Goal: Information Seeking & Learning: Understand process/instructions

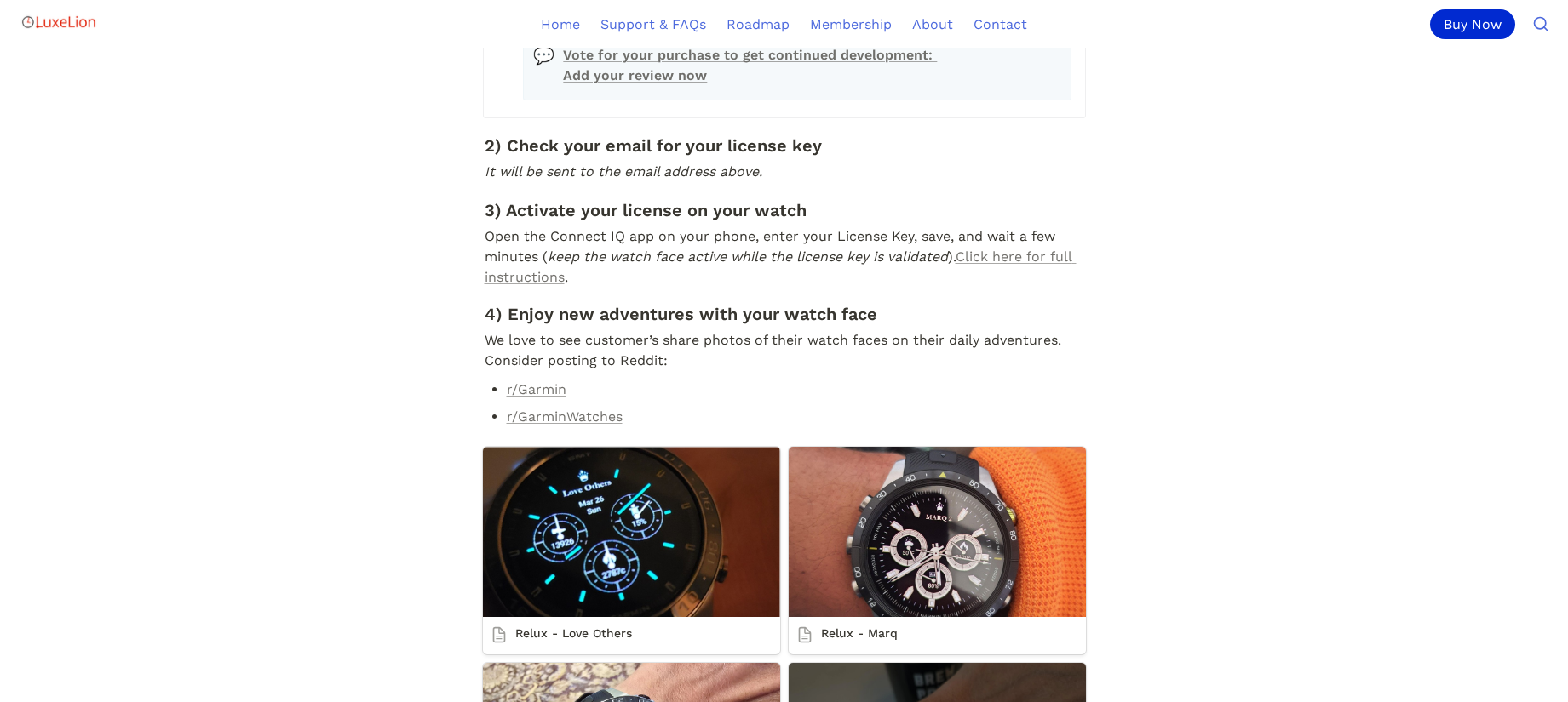
scroll to position [685, 0]
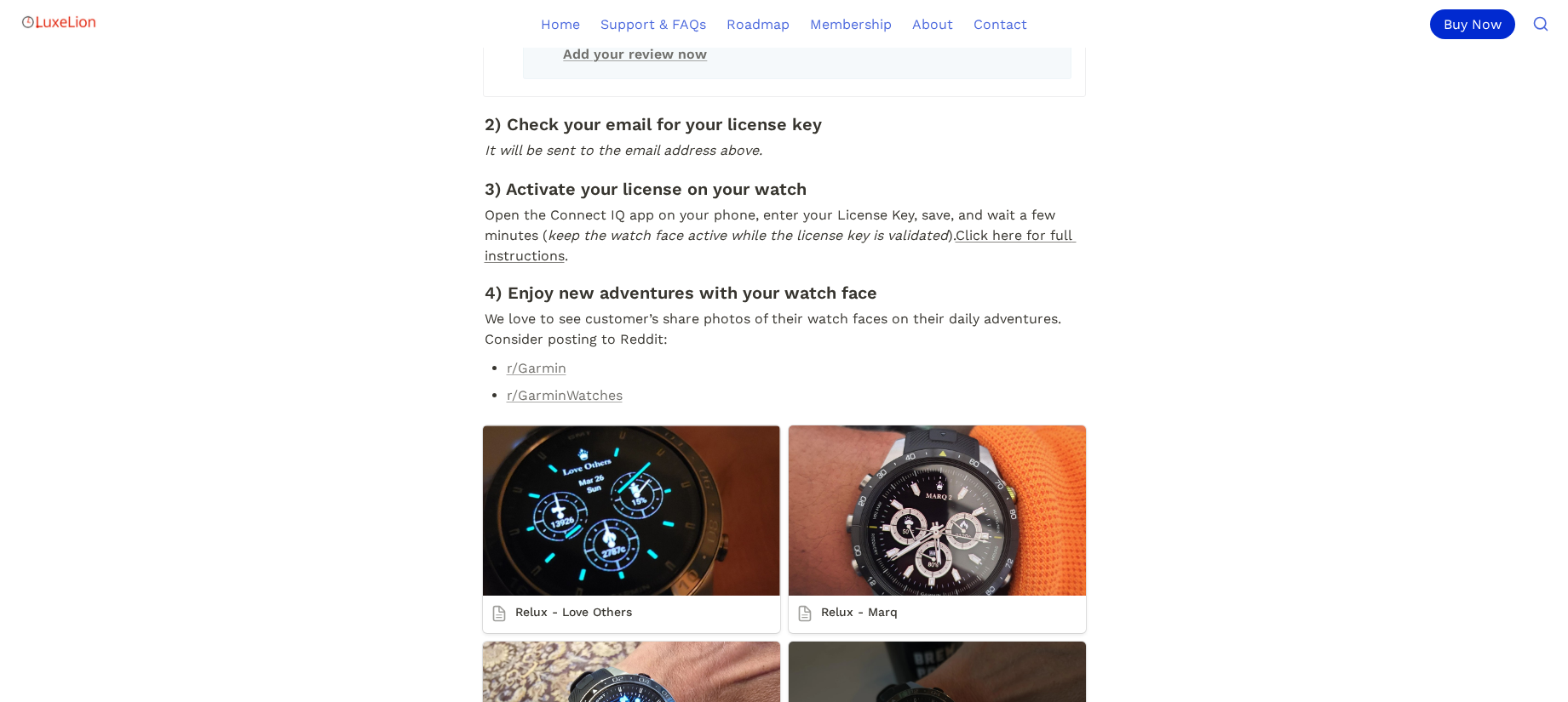
click at [1043, 264] on link "Click here for full instructions" at bounding box center [780, 245] width 592 height 37
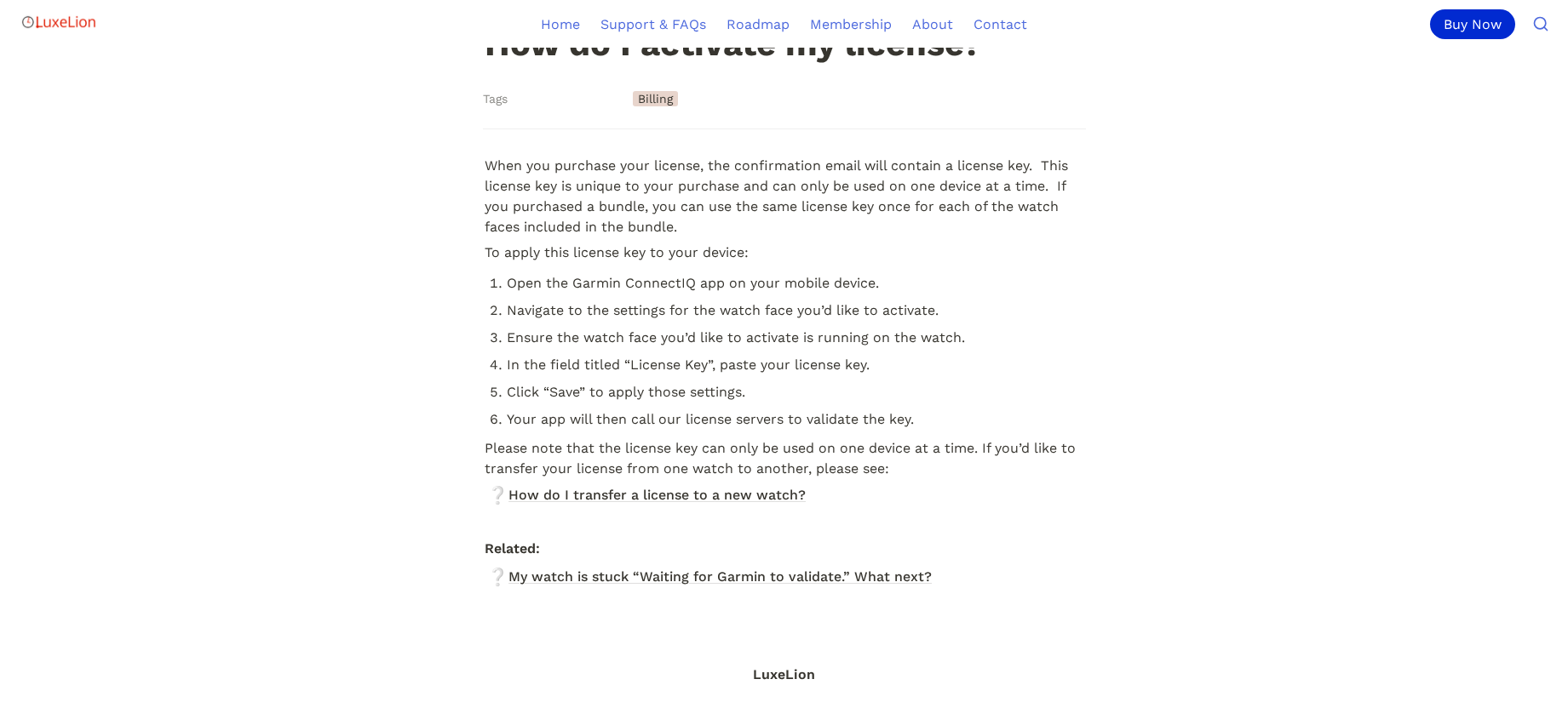
scroll to position [208, 0]
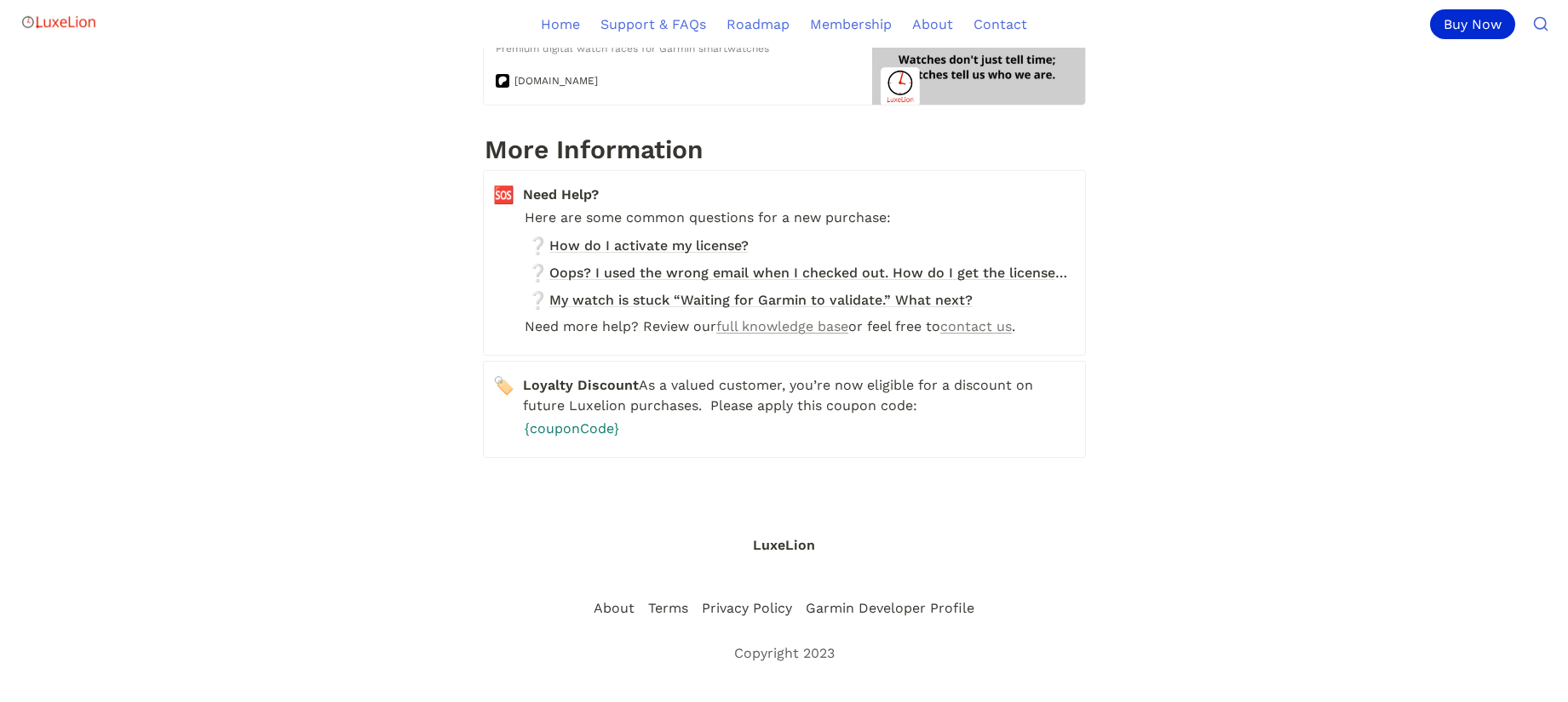
scroll to position [2594, 0]
click at [769, 318] on link "full knowledge base" at bounding box center [782, 327] width 132 height 17
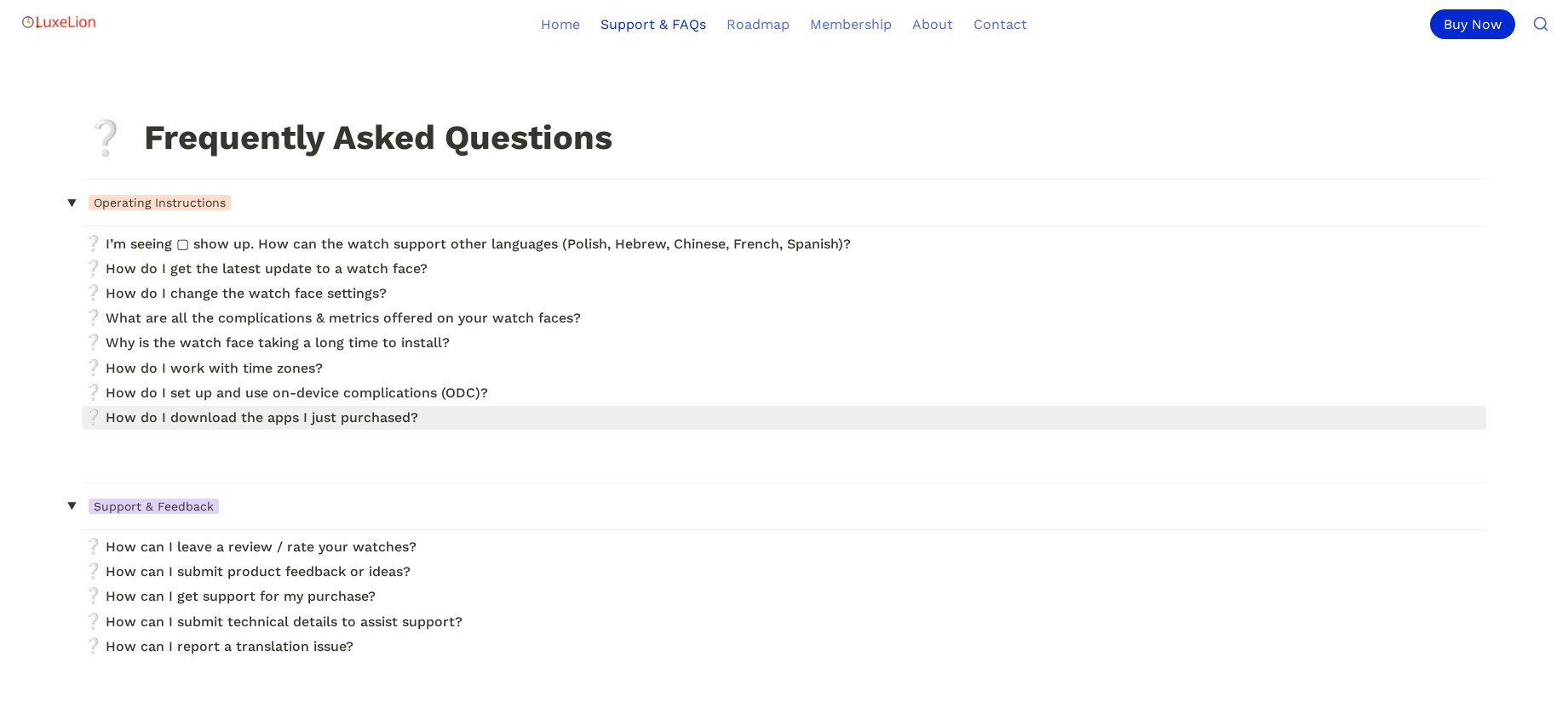
click at [276, 422] on link at bounding box center [784, 417] width 1405 height 23
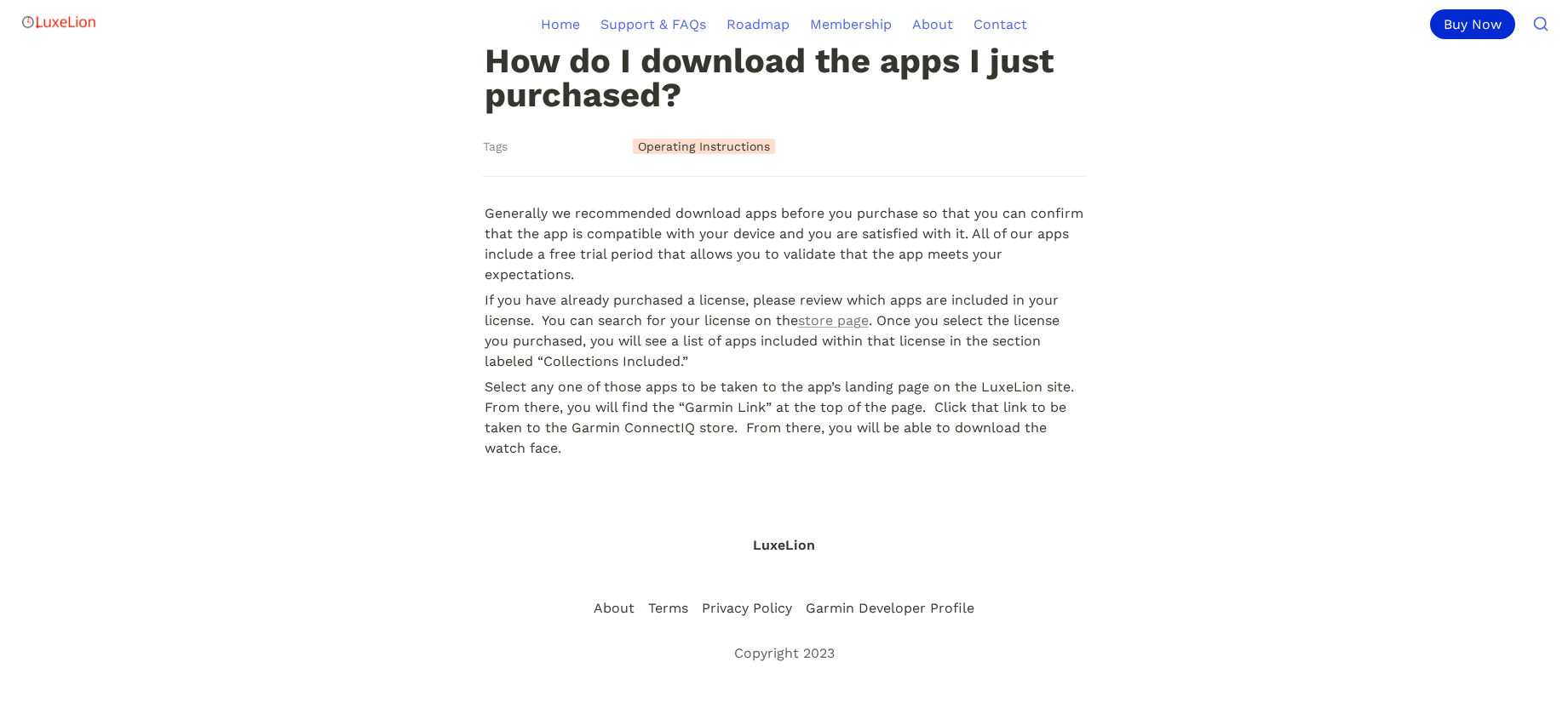
scroll to position [196, 0]
click at [837, 323] on link "store page" at bounding box center [833, 321] width 71 height 17
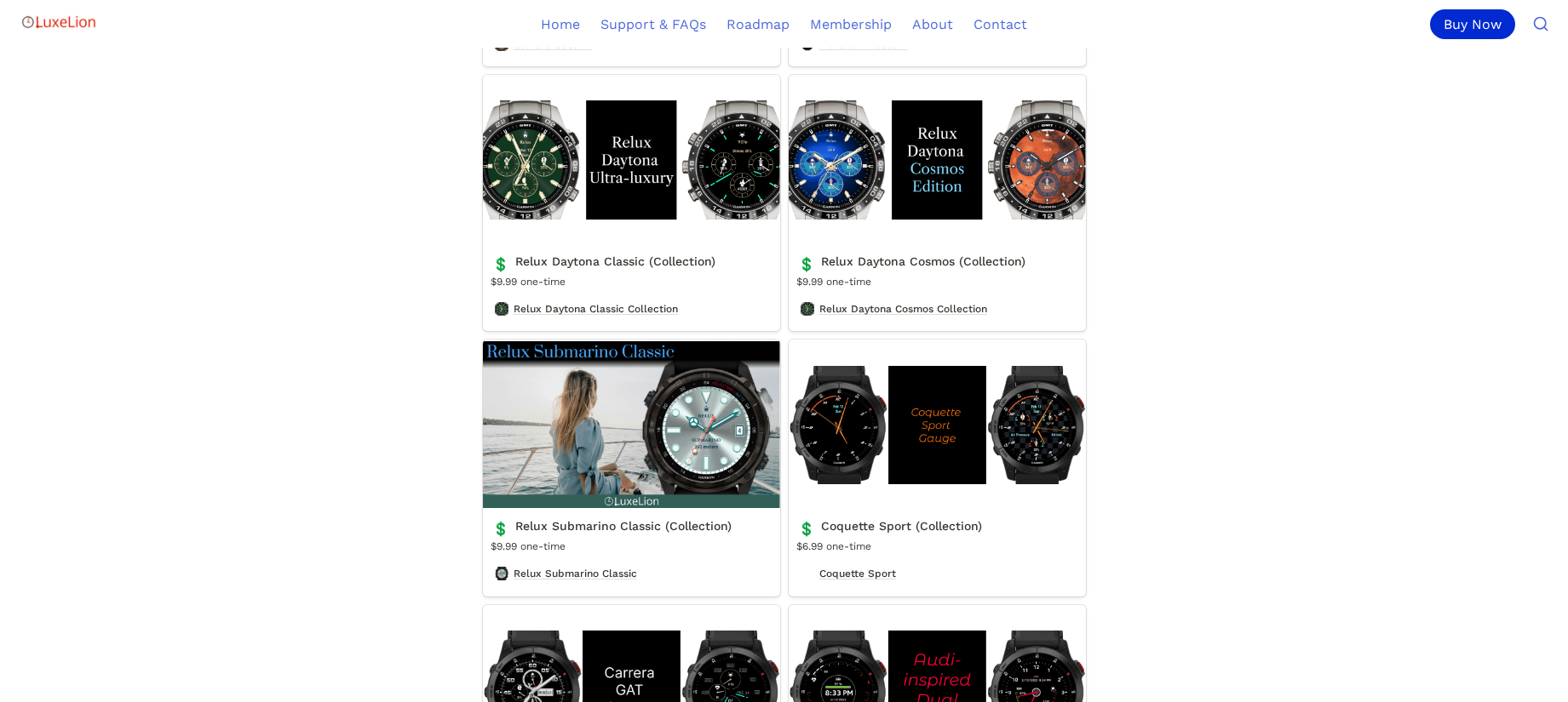
scroll to position [3192, 0]
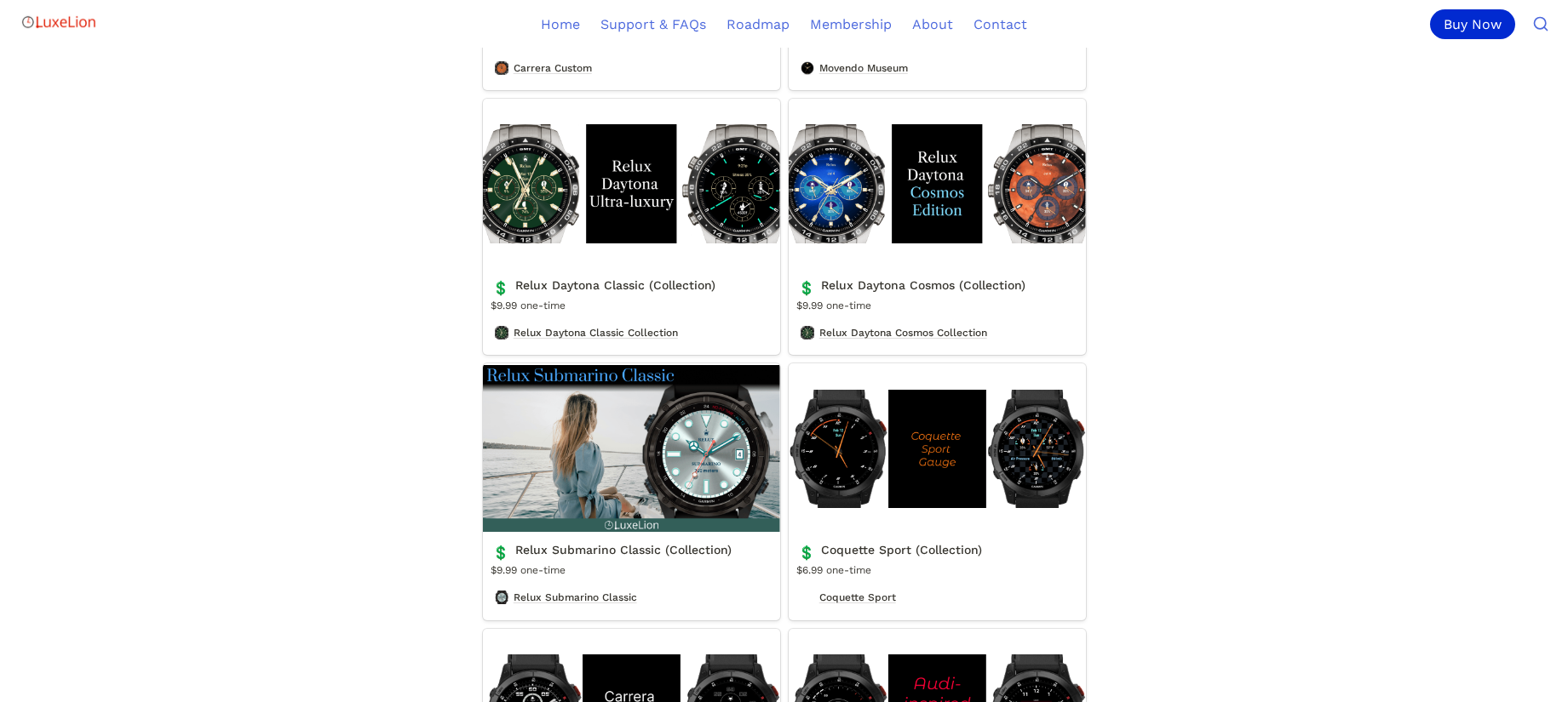
click at [583, 223] on link "Relux Daytona Classic (Collection)" at bounding box center [631, 227] width 297 height 256
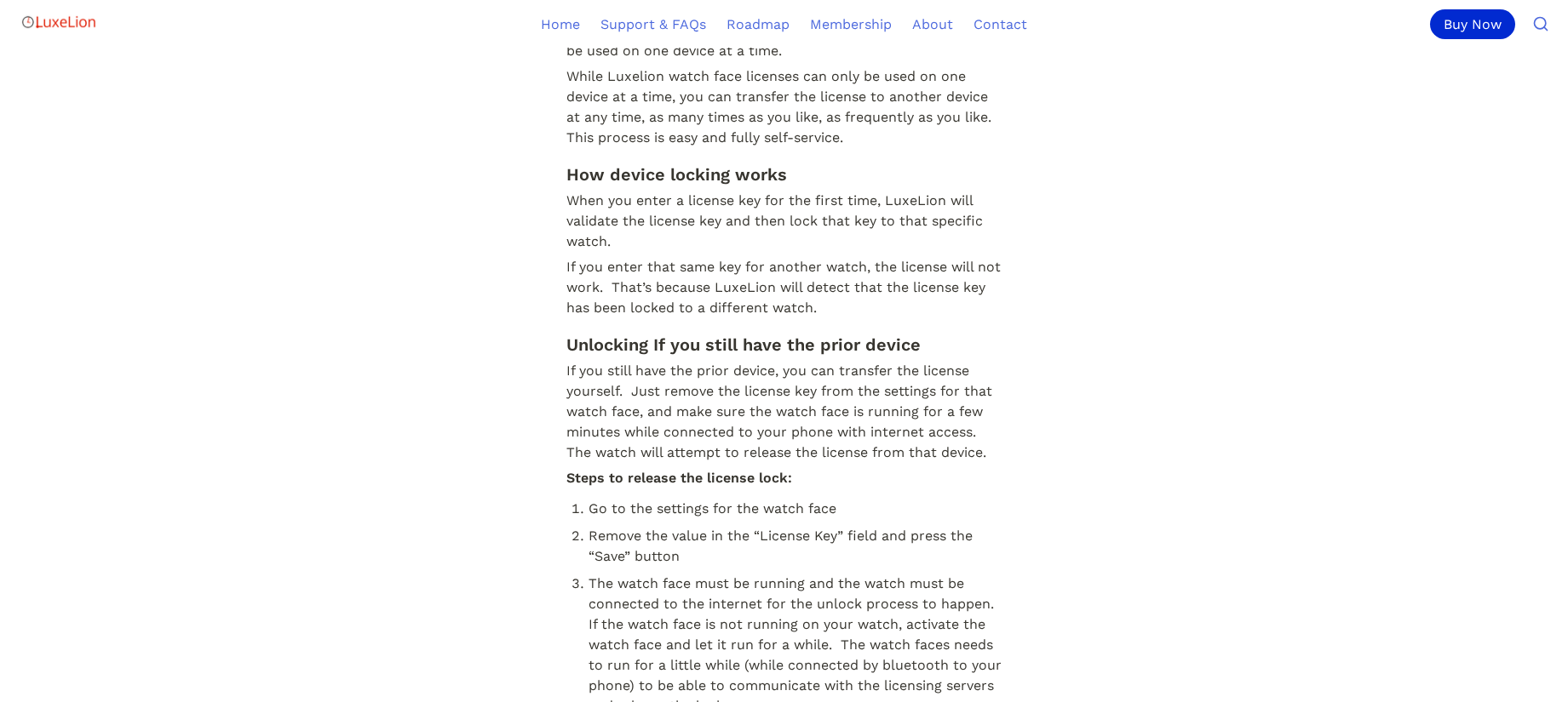
scroll to position [982, 0]
